Goal: Information Seeking & Learning: Learn about a topic

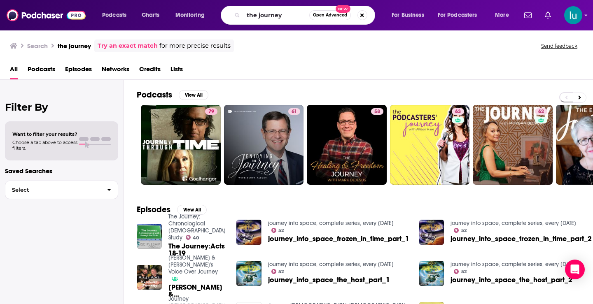
click at [210, 3] on div "Podcasts Charts Monitoring the journey Open Advanced New For Business For Podca…" at bounding box center [296, 15] width 593 height 30
type input "grief2growth"
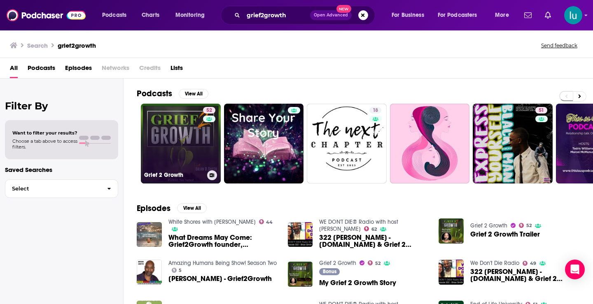
click at [181, 144] on link "52 Grief 2 Growth" at bounding box center [181, 144] width 80 height 80
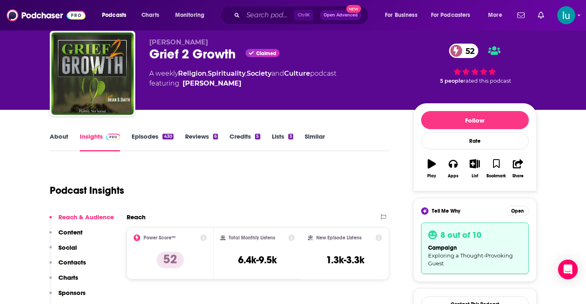
scroll to position [60, 0]
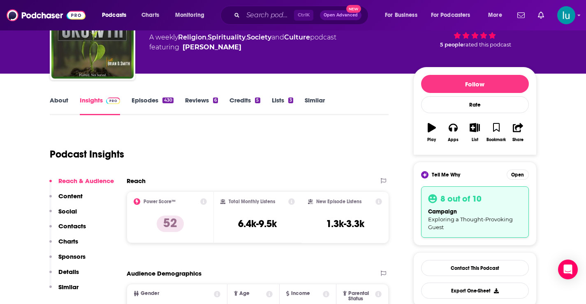
click at [53, 100] on link "About" at bounding box center [59, 105] width 19 height 19
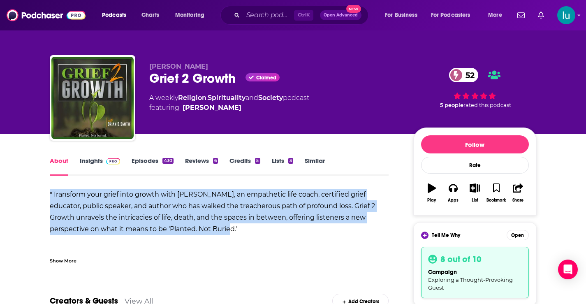
drag, startPoint x: 52, startPoint y: 184, endPoint x: 195, endPoint y: 230, distance: 150.6
copy b ""Transform your grief into growth with [PERSON_NAME], an empathetic life coach,…"
